Goal: Information Seeking & Learning: Learn about a topic

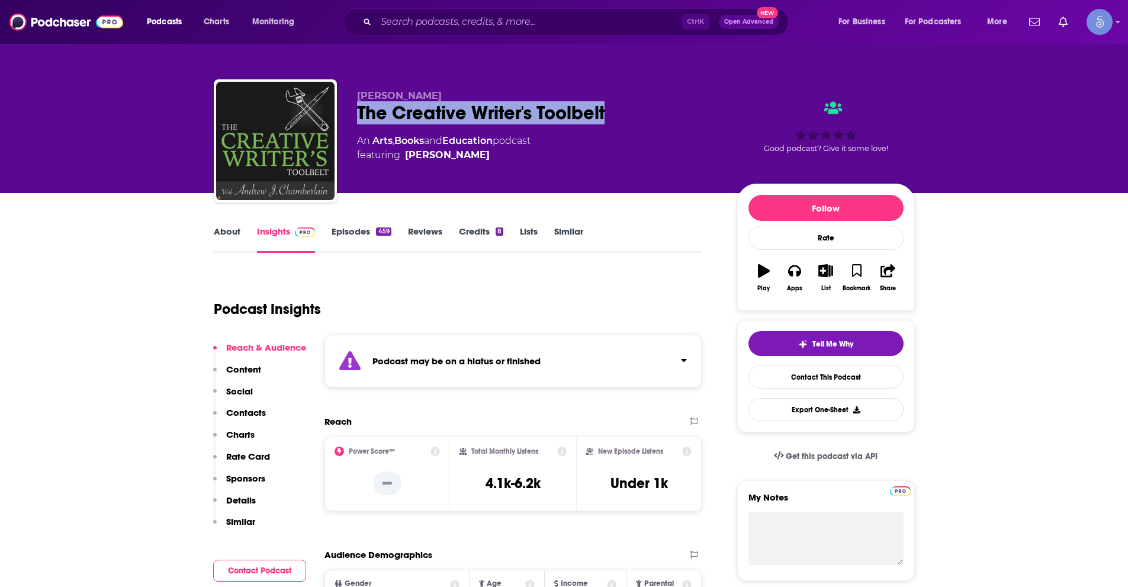
drag, startPoint x: 353, startPoint y: 109, endPoint x: 606, endPoint y: 123, distance: 253.2
click at [606, 123] on div "Andrew Chamberlain The Creative Writer's Toolbelt An Arts , Books and Education…" at bounding box center [564, 143] width 701 height 128
copy h2 "The Creative Writer's Toolbelt"
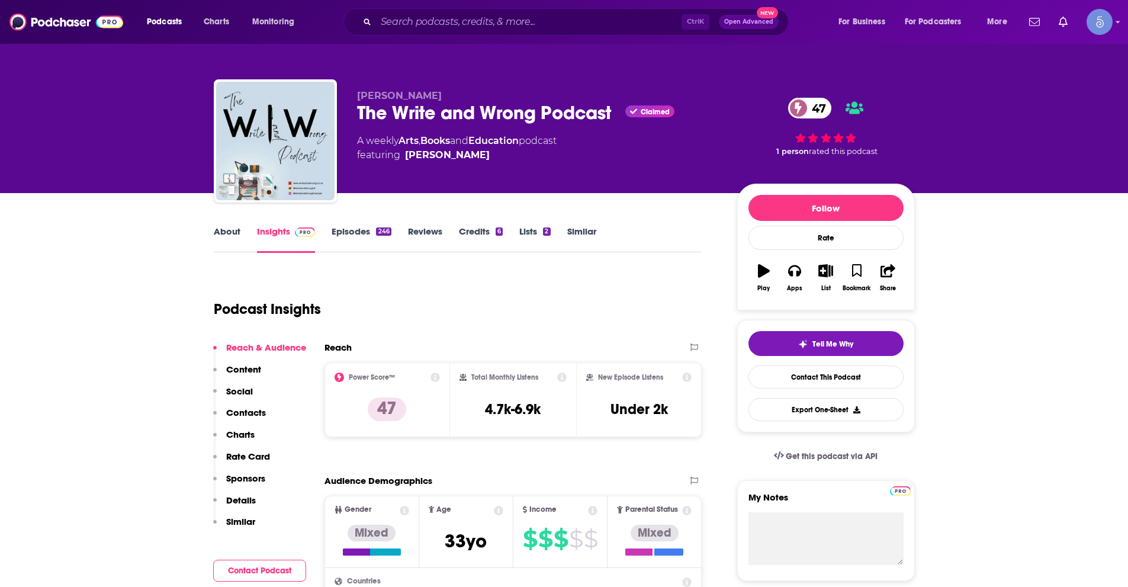
click at [228, 227] on link "About" at bounding box center [227, 239] width 27 height 27
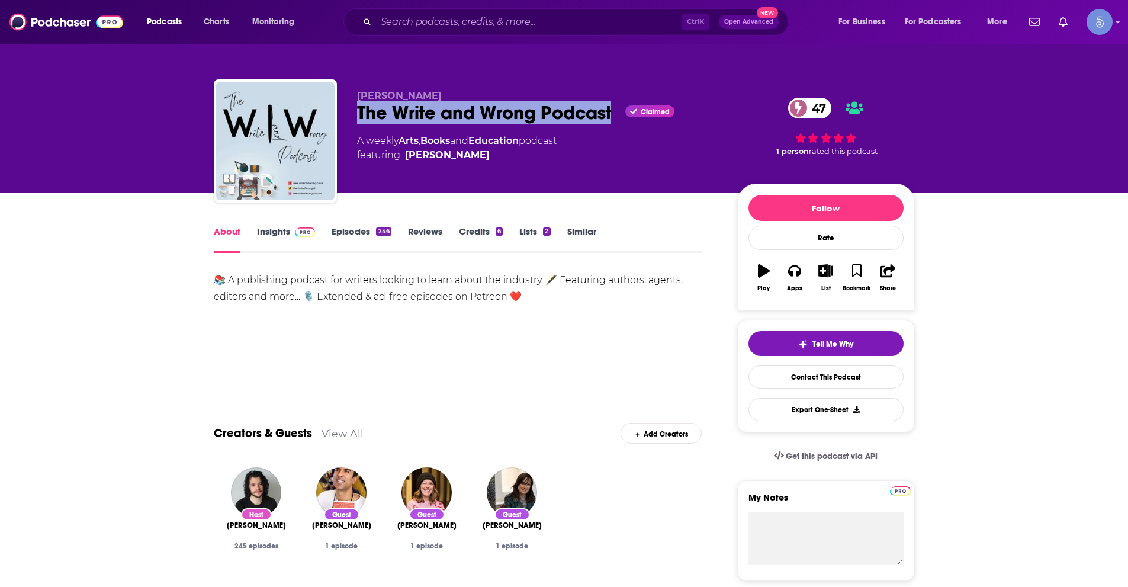
drag, startPoint x: 359, startPoint y: 112, endPoint x: 616, endPoint y: 103, distance: 257.7
click at [616, 103] on div "The Write and Wrong Podcast Claimed 47" at bounding box center [537, 112] width 361 height 23
copy h1 "The Write and Wrong Podcast"
click at [276, 227] on link "Insights" at bounding box center [286, 239] width 59 height 27
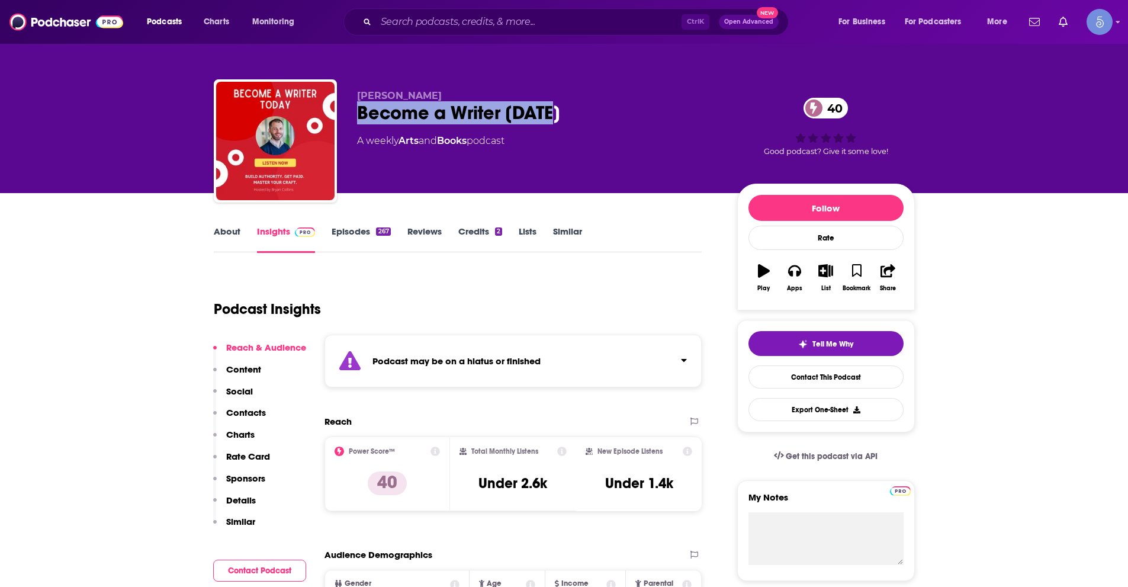
drag, startPoint x: 353, startPoint y: 114, endPoint x: 554, endPoint y: 110, distance: 201.4
click at [554, 110] on div "Bryan Collins Become a Writer Today 40 A weekly Arts and Books podcast 40 Good …" at bounding box center [564, 143] width 701 height 128
copy h2 "Become a Writer Today"
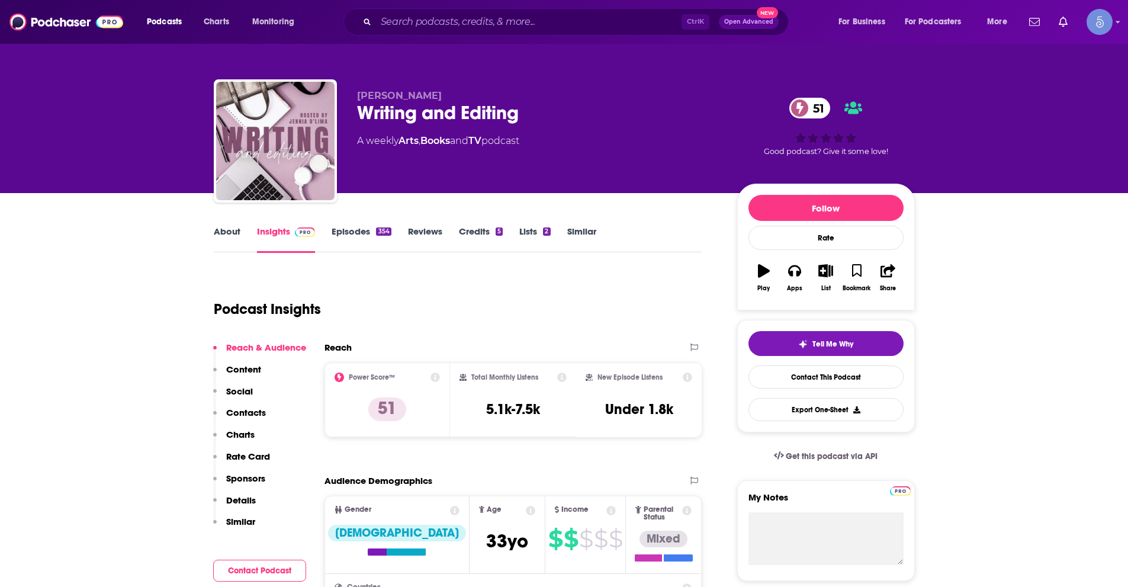
click at [222, 233] on link "About" at bounding box center [227, 239] width 27 height 27
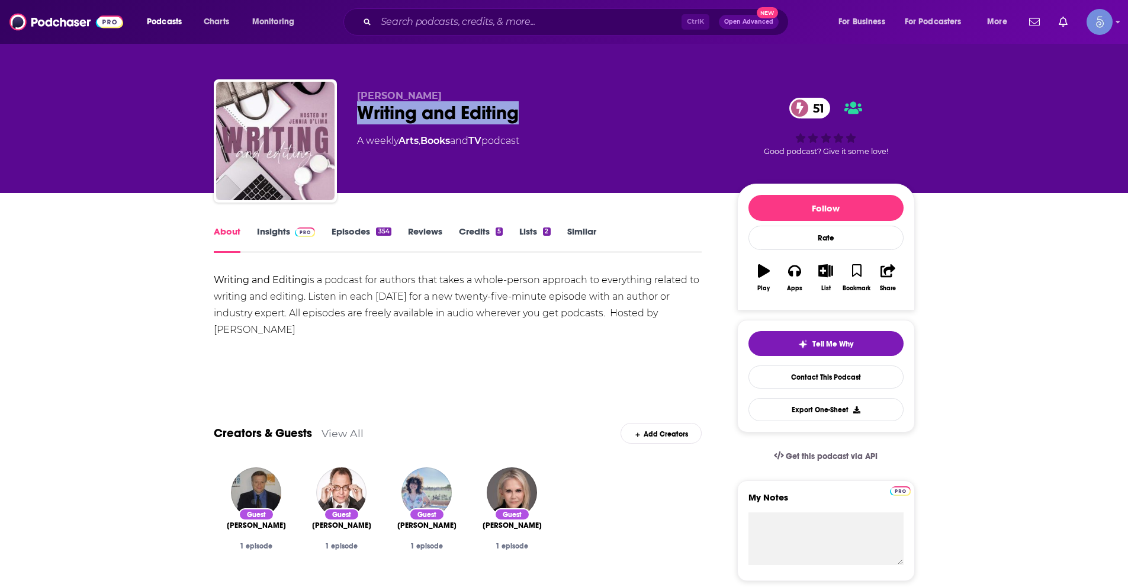
drag, startPoint x: 359, startPoint y: 109, endPoint x: 553, endPoint y: 105, distance: 193.7
click at [553, 105] on div "Writing and Editing 51" at bounding box center [537, 112] width 361 height 23
copy h1 "Writing and Editing"
click at [264, 232] on link "Insights" at bounding box center [286, 239] width 59 height 27
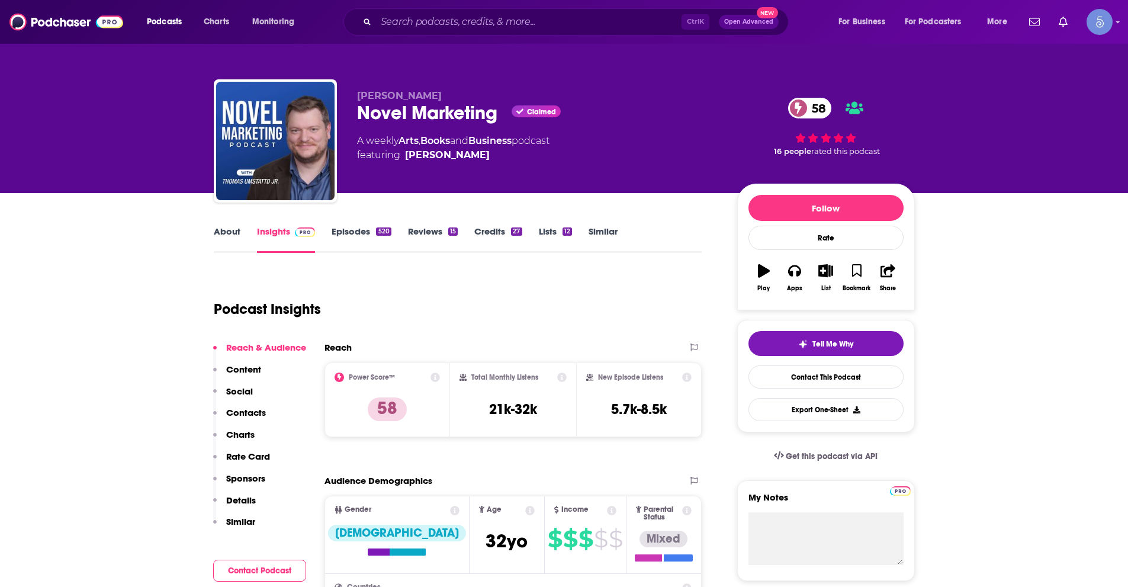
click at [223, 230] on link "About" at bounding box center [227, 239] width 27 height 27
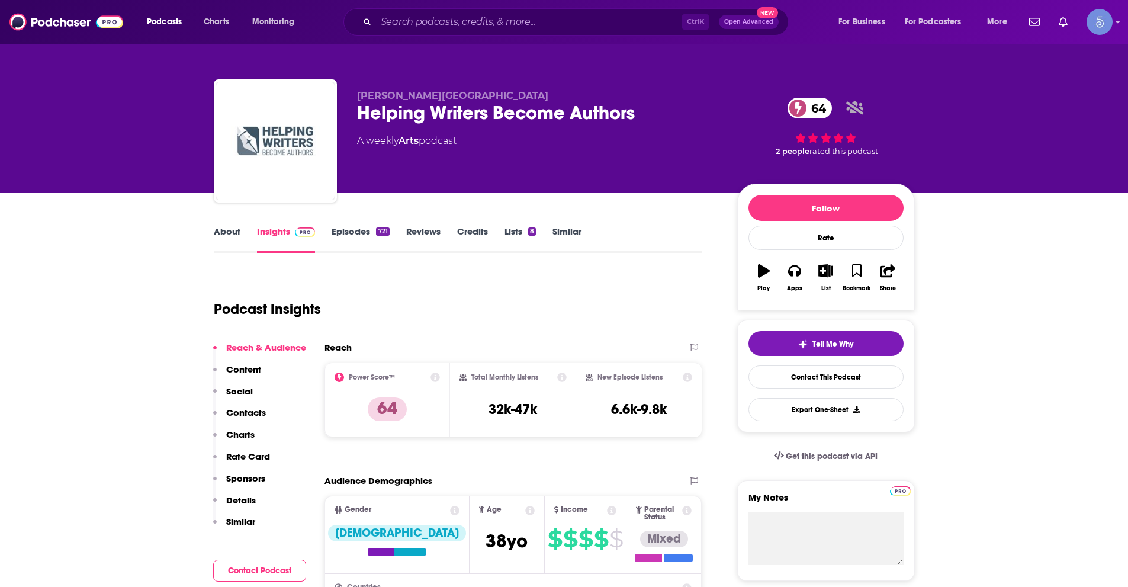
click at [214, 236] on link "About" at bounding box center [227, 239] width 27 height 27
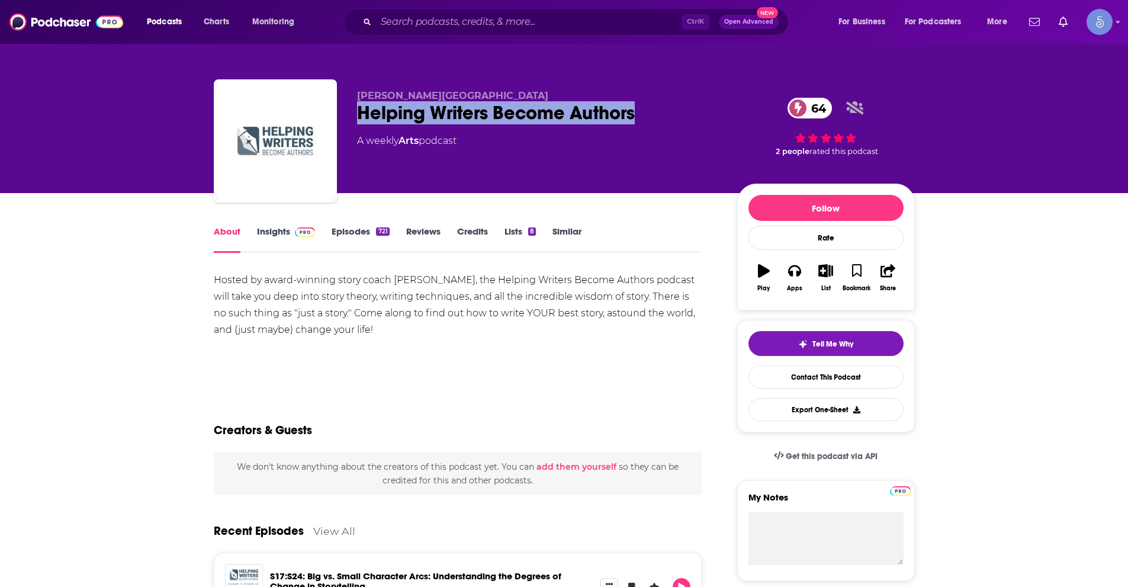
drag, startPoint x: 355, startPoint y: 112, endPoint x: 635, endPoint y: 110, distance: 280.1
click at [635, 110] on div "[PERSON_NAME] Helping Writers Become Authors 64 A weekly Arts podcast 64 2 peop…" at bounding box center [564, 143] width 701 height 128
copy h1 "Helping Writers Become Authors"
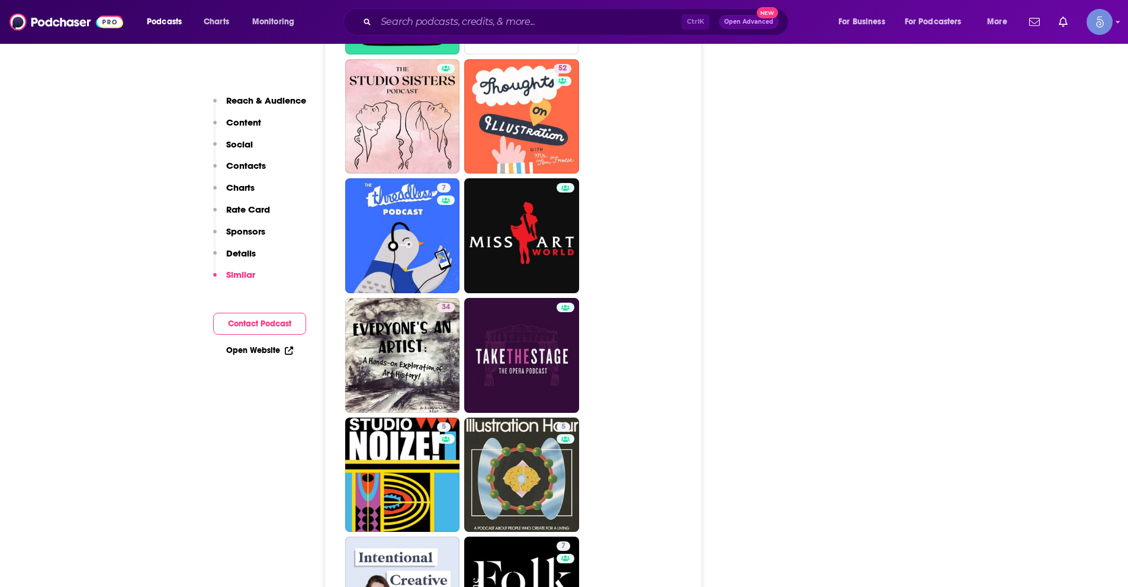
scroll to position [2605, 0]
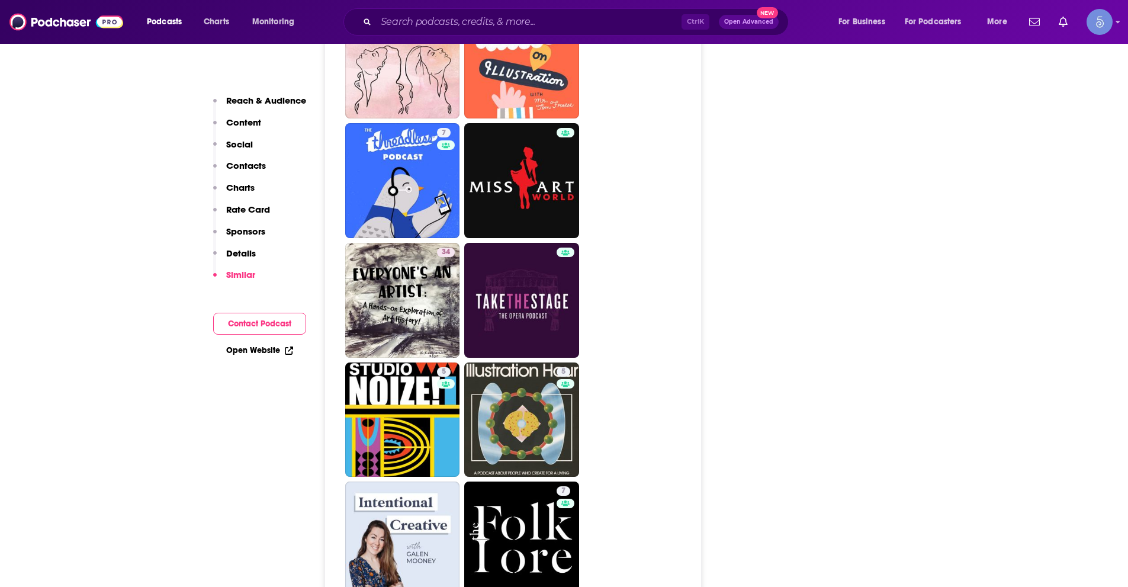
click at [928, 371] on div "About Insights Episodes 260 Reviews Credits Lists Similar Podcast Insights Reac…" at bounding box center [564, 30] width 758 height 4885
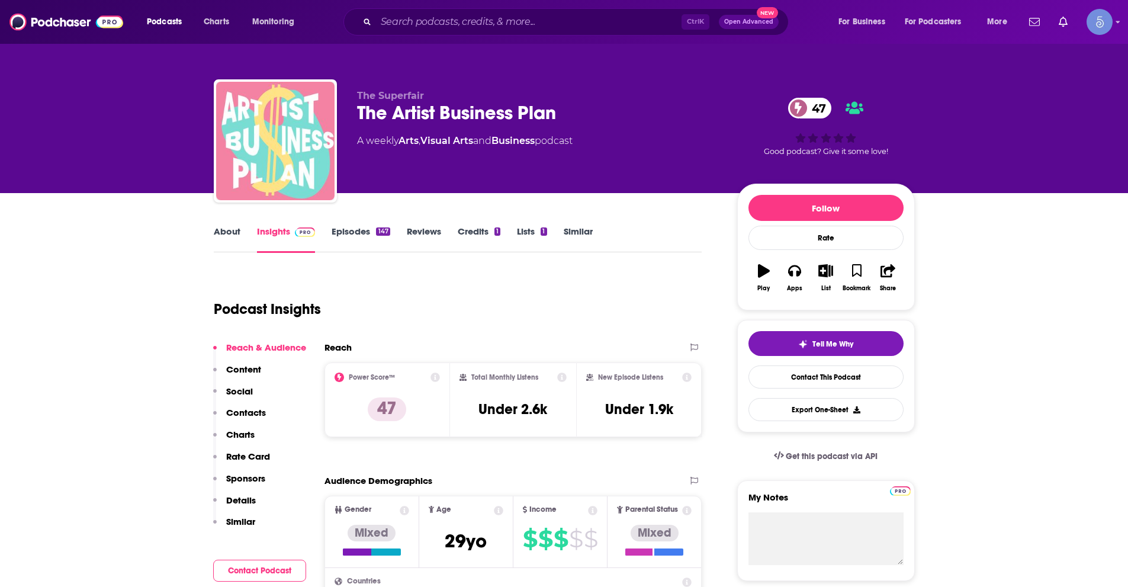
click at [236, 230] on link "About" at bounding box center [227, 239] width 27 height 27
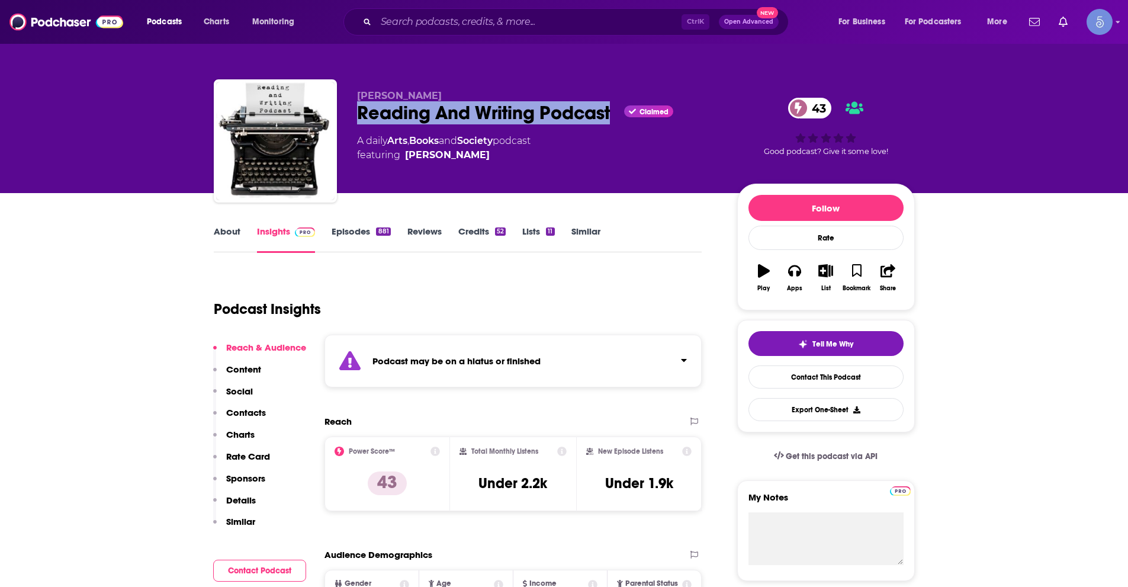
drag, startPoint x: 358, startPoint y: 112, endPoint x: 609, endPoint y: 111, distance: 251.6
click at [609, 111] on div "Reading And Writing Podcast Claimed 43" at bounding box center [537, 112] width 361 height 23
copy h2 "Reading And Writing Podcast"
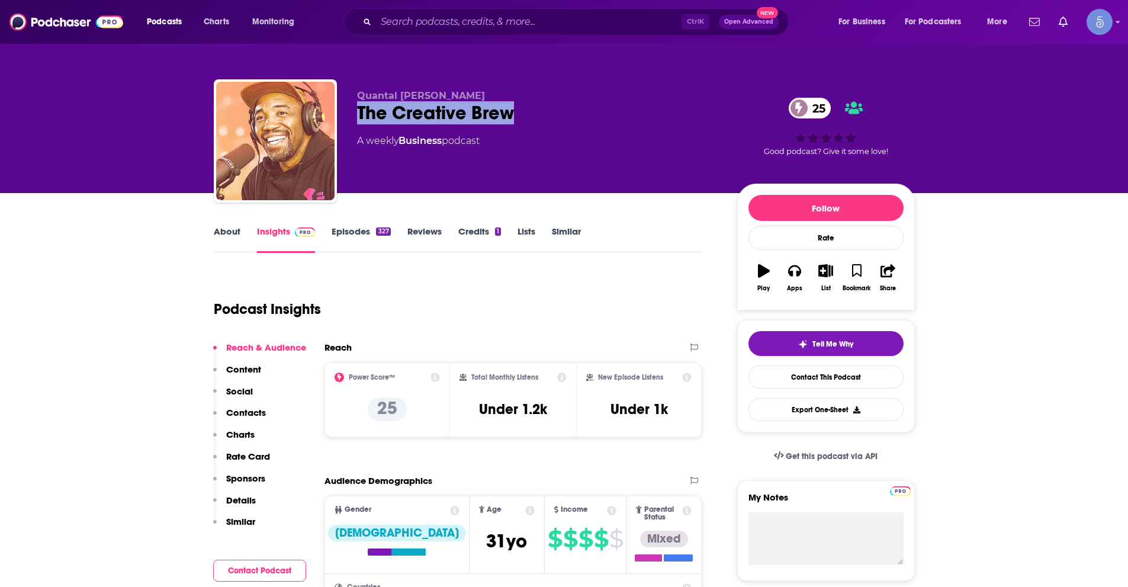
drag, startPoint x: 352, startPoint y: 110, endPoint x: 529, endPoint y: 113, distance: 177.7
click at [529, 113] on div "Quantal Langford The Creative Brew 25 A weekly Business podcast 25 Good podcast…" at bounding box center [564, 143] width 701 height 128
copy h2 "The Creative Brew"
click at [462, 93] on p "Quantal Langford" at bounding box center [537, 95] width 361 height 11
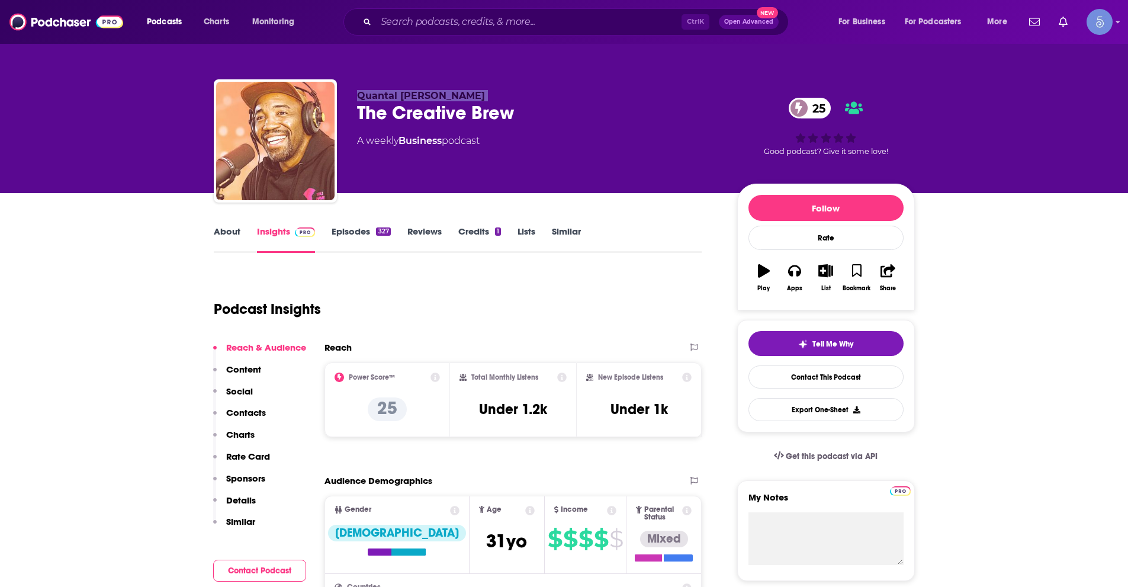
click at [462, 93] on p "Quantal Langford" at bounding box center [537, 95] width 361 height 11
copy p "Quantal Langford"
